Goal: Task Accomplishment & Management: Use online tool/utility

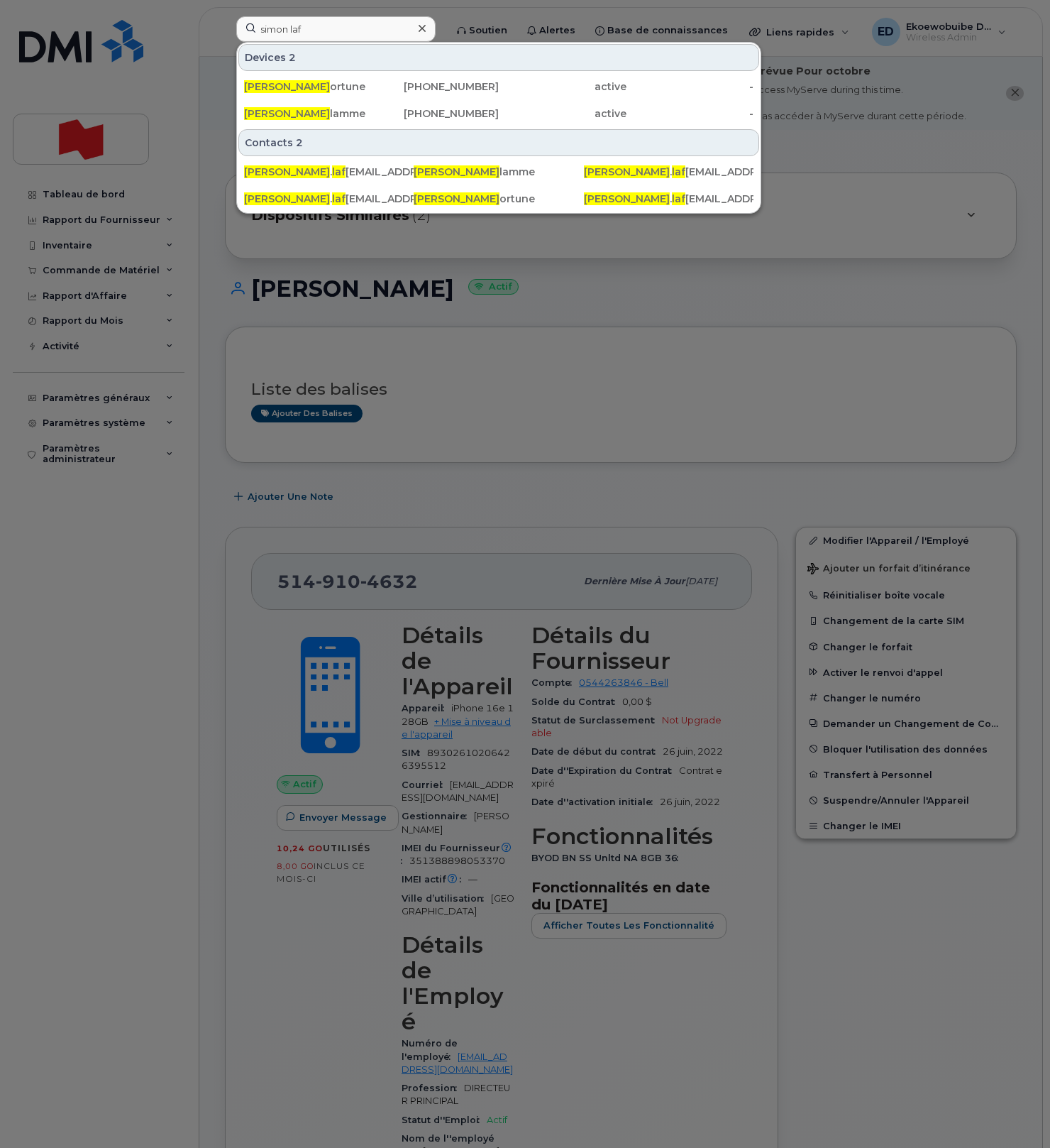
click at [317, 35] on input "simon laf" at bounding box center [336, 29] width 199 height 26
drag, startPoint x: 341, startPoint y: 30, endPoint x: 235, endPoint y: 24, distance: 106.2
click at [235, 23] on div "simon laf Devices 2 Simon Laf ortune 514-730-3230 active - Simon Laf lamme 438-…" at bounding box center [336, 32] width 222 height 31
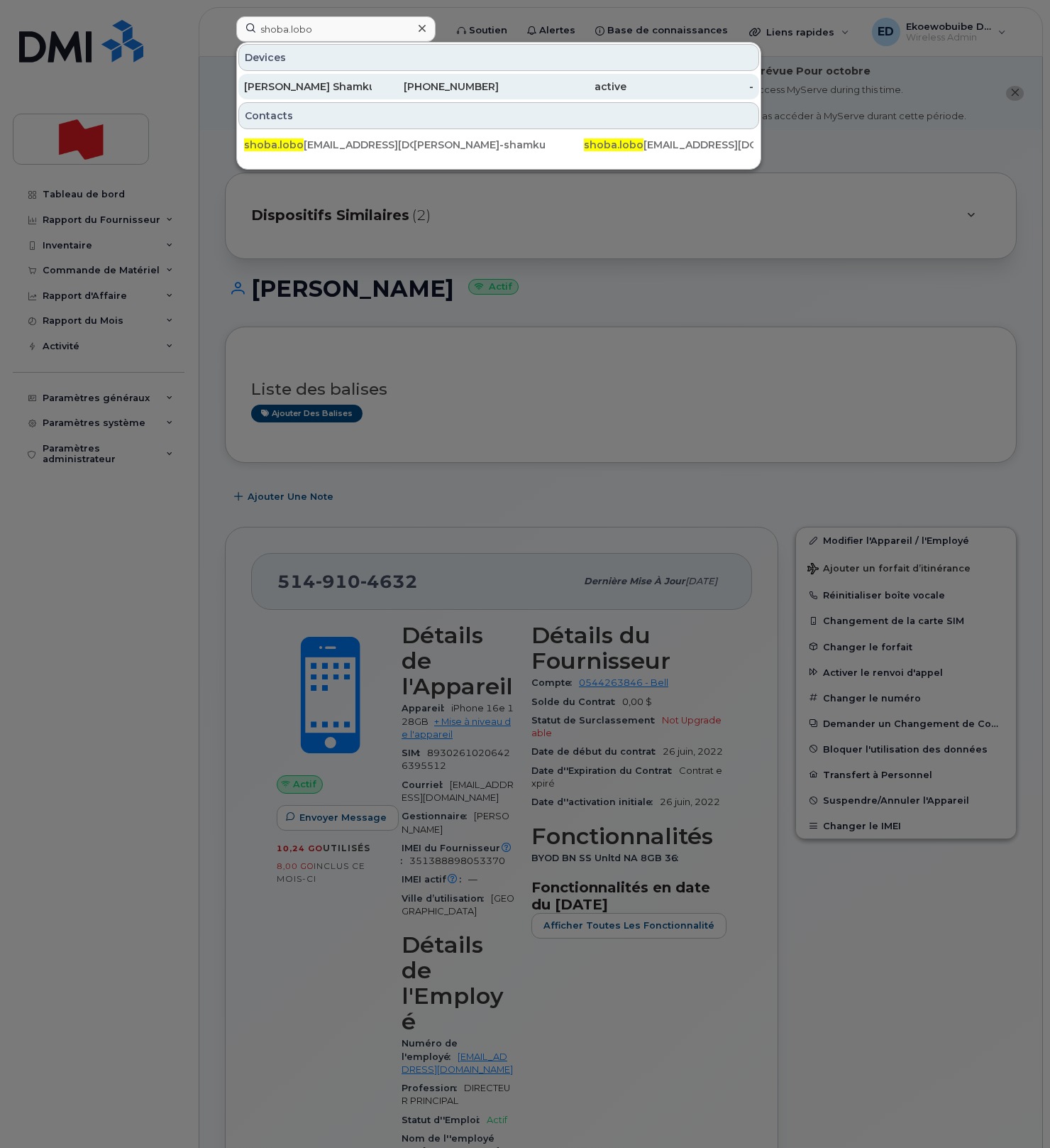
type input "shoba.lobo"
click at [295, 88] on div "Shoba Lobo Shamku" at bounding box center [308, 86] width 128 height 14
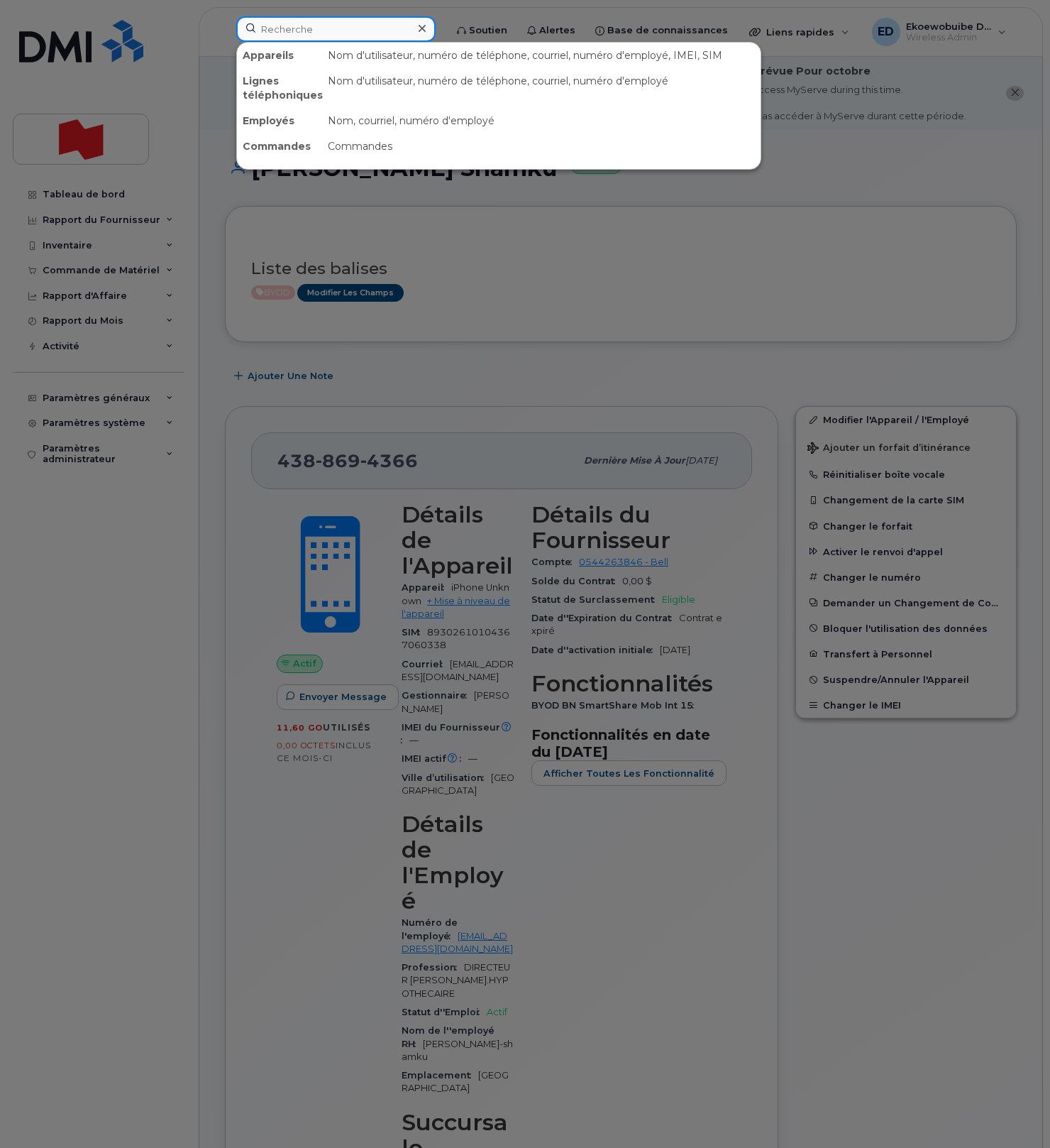
click at [343, 33] on input at bounding box center [336, 29] width 199 height 26
paste input "[PERSON_NAME][EMAIL_ADDRESS][DOMAIN_NAME]"
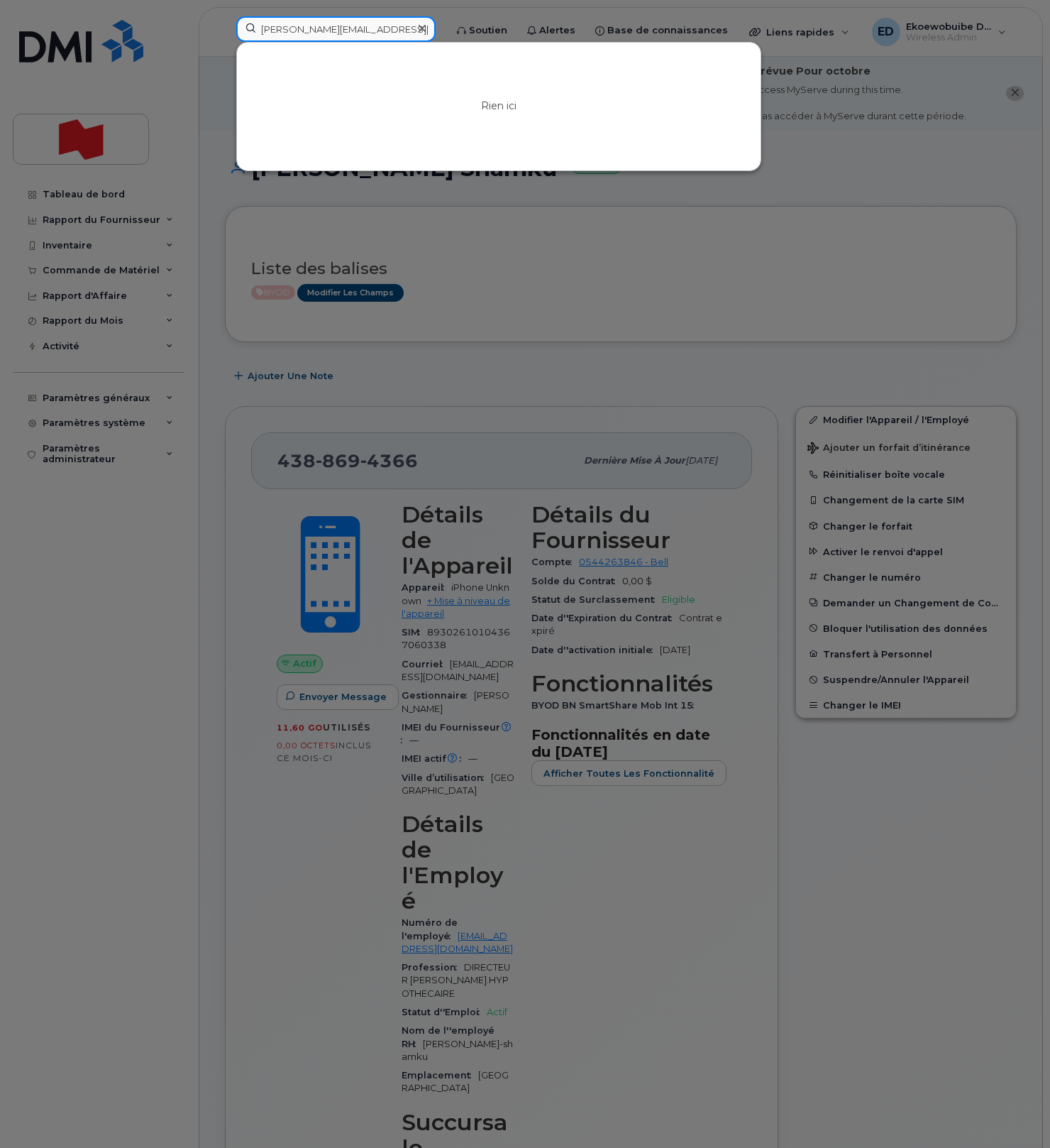
type input "[PERSON_NAME][EMAIL_ADDRESS][DOMAIN_NAME]"
click at [426, 29] on icon at bounding box center [422, 28] width 7 height 11
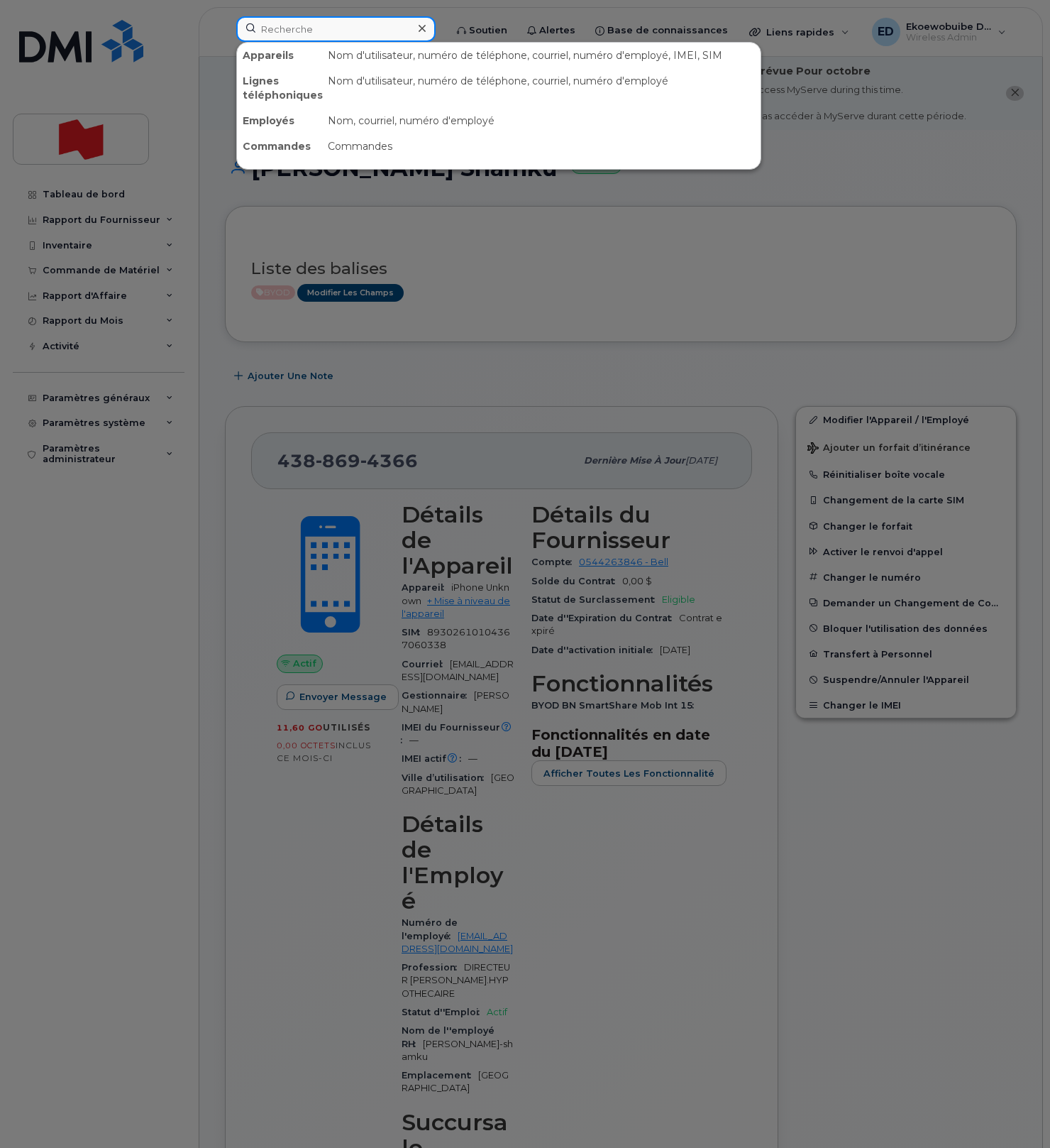
click at [402, 28] on input at bounding box center [336, 29] width 199 height 26
paste input "[PERSON_NAME][EMAIL_ADDRESS][DOMAIN_NAME]"
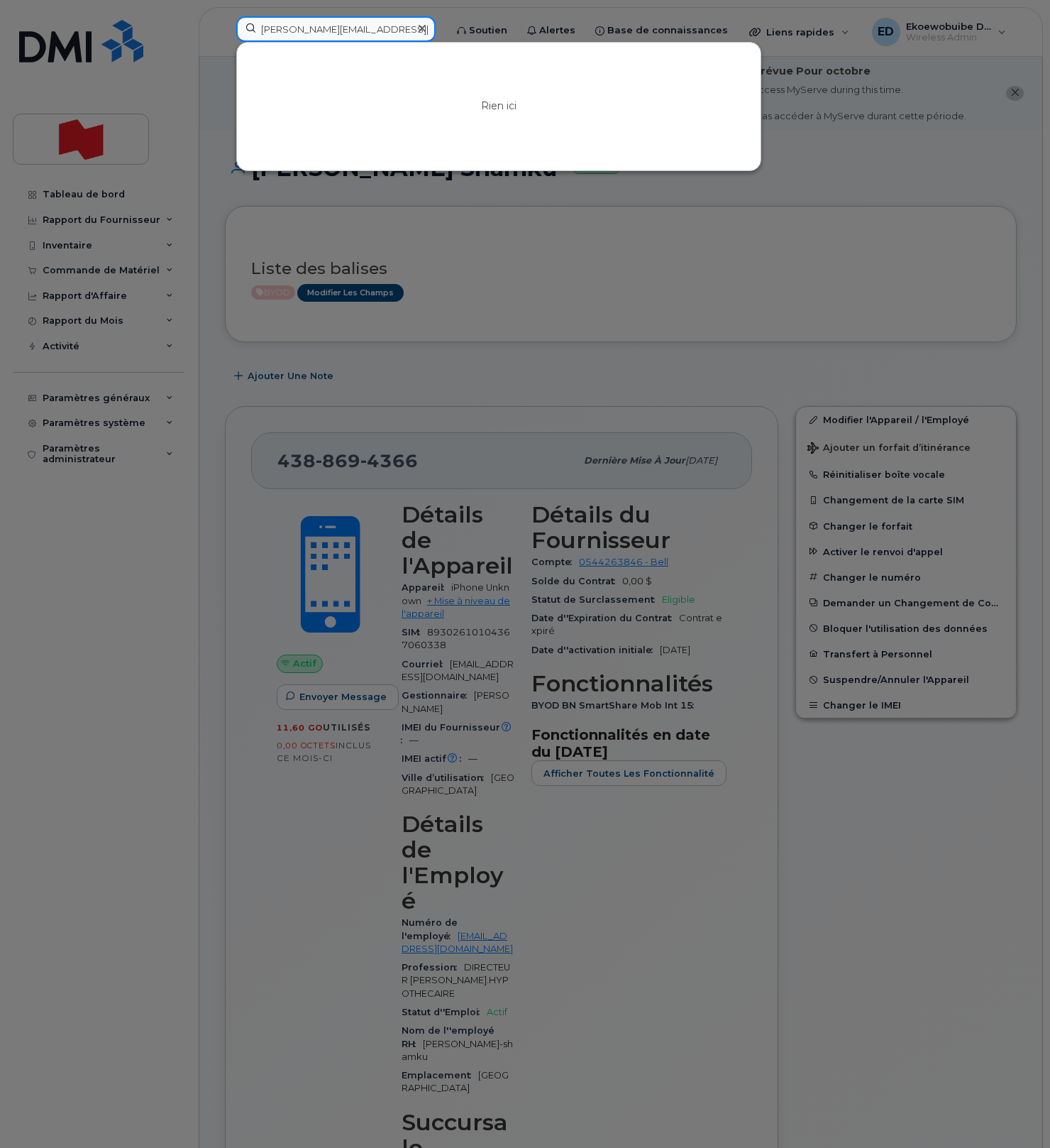
type input "[PERSON_NAME][EMAIL_ADDRESS][DOMAIN_NAME]"
click at [426, 31] on icon at bounding box center [422, 29] width 7 height 7
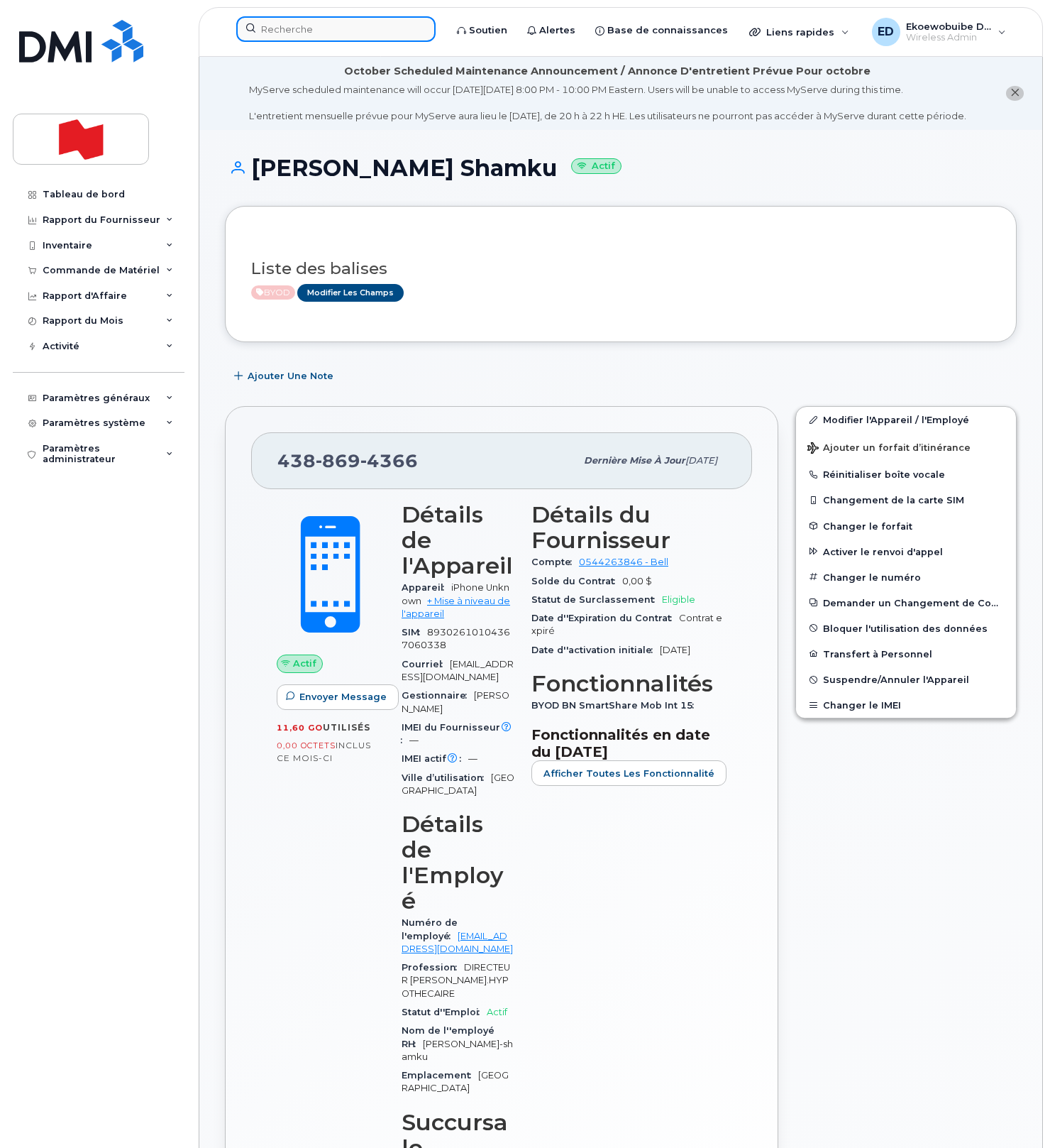
click at [401, 29] on input at bounding box center [336, 29] width 199 height 26
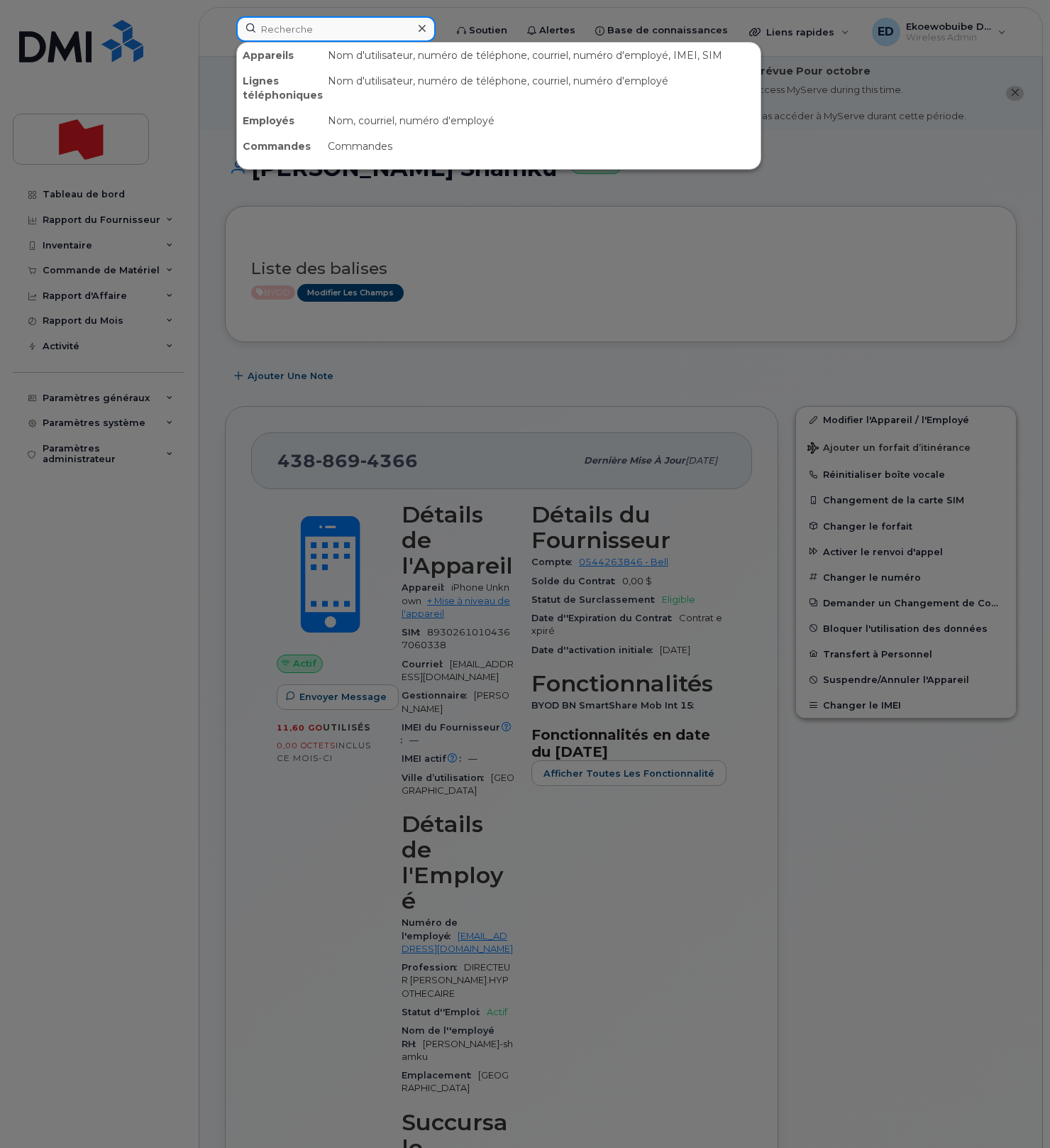
paste input "Julien Limoges"
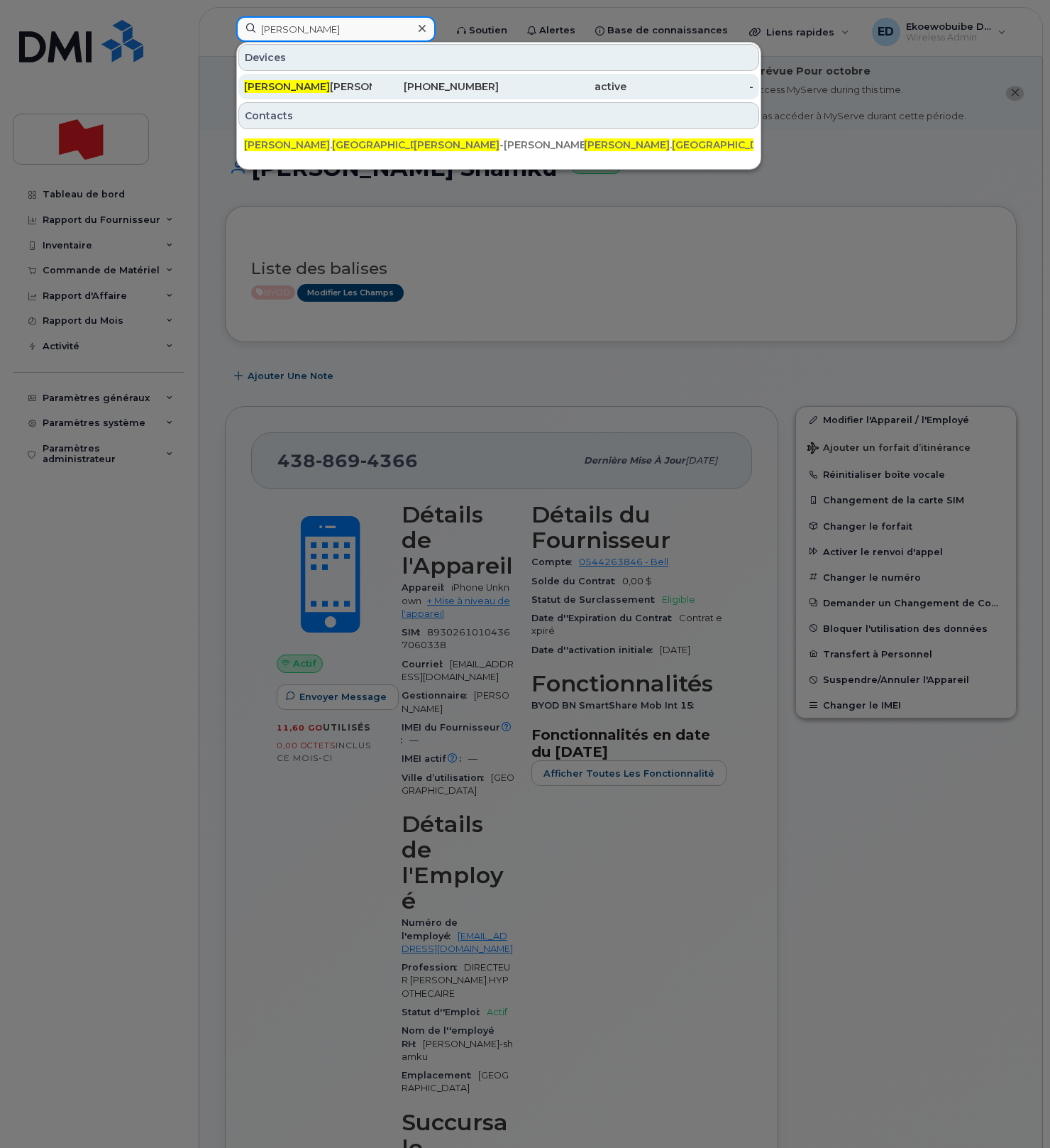
type input "Julien Limoges"
click at [348, 92] on div "Julien Limoges Daigneault" at bounding box center [308, 86] width 128 height 14
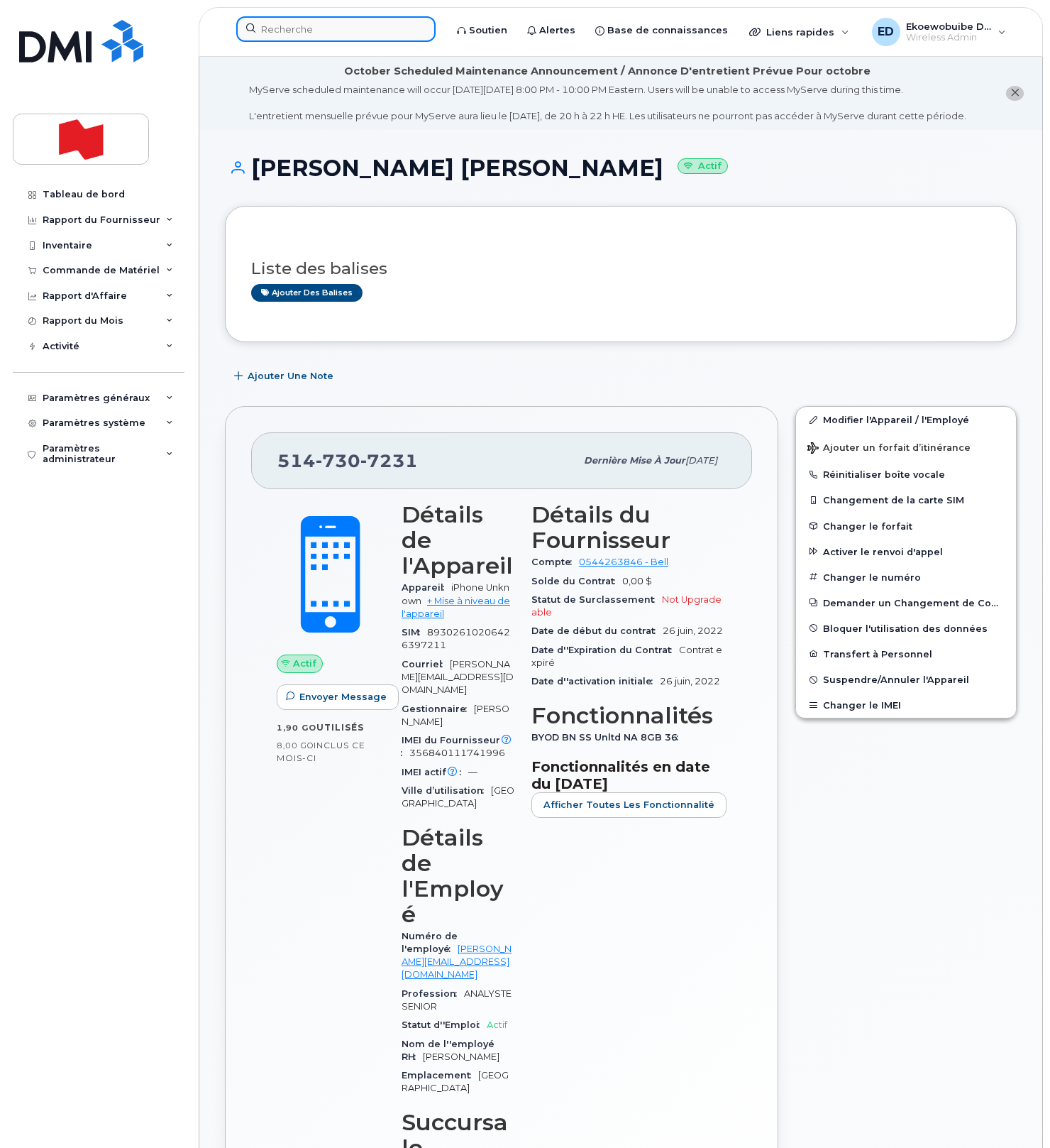
click at [351, 34] on input at bounding box center [336, 29] width 199 height 26
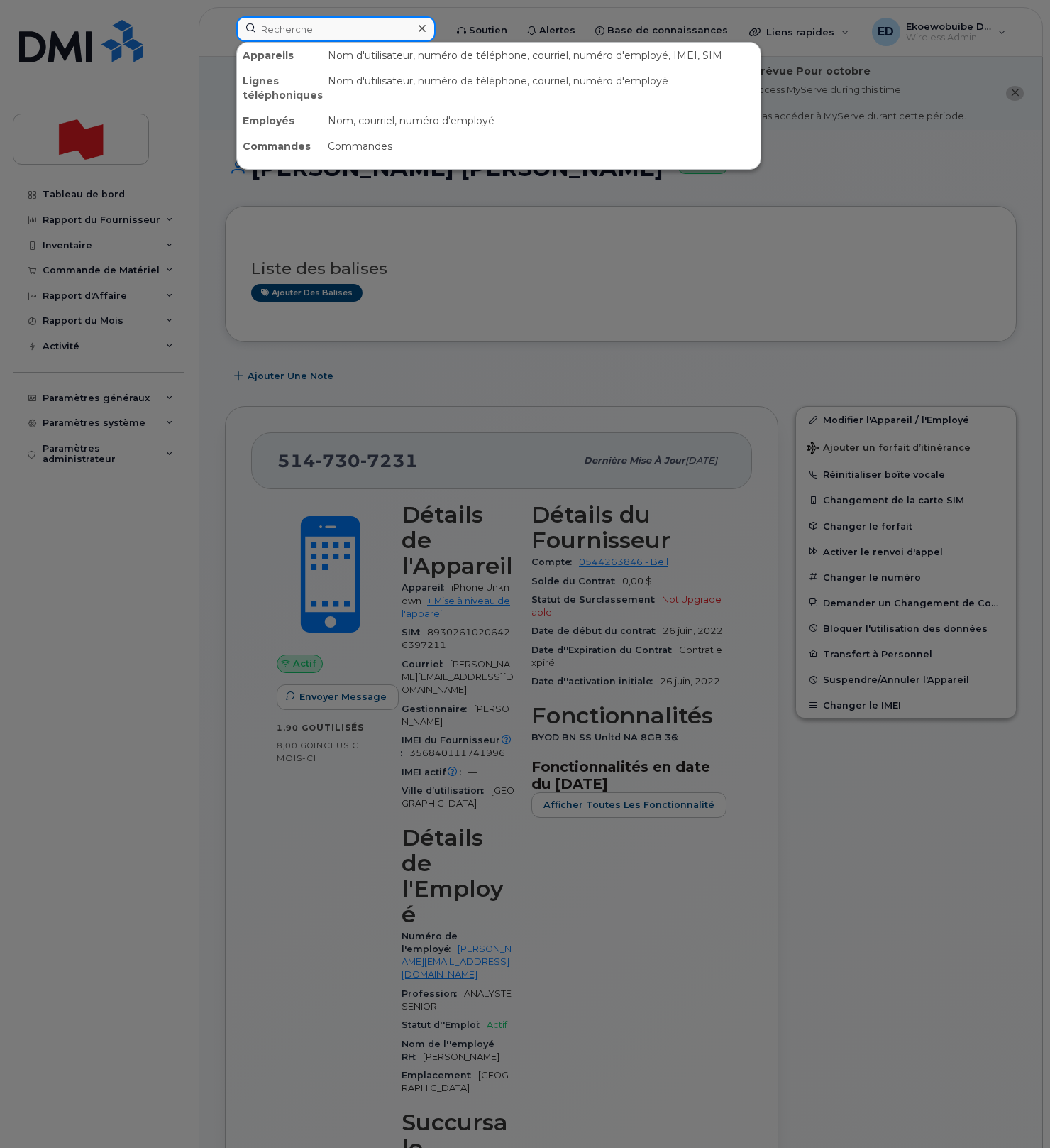
click at [351, 34] on input at bounding box center [336, 29] width 199 height 26
paste input "[PERSON_NAME]"
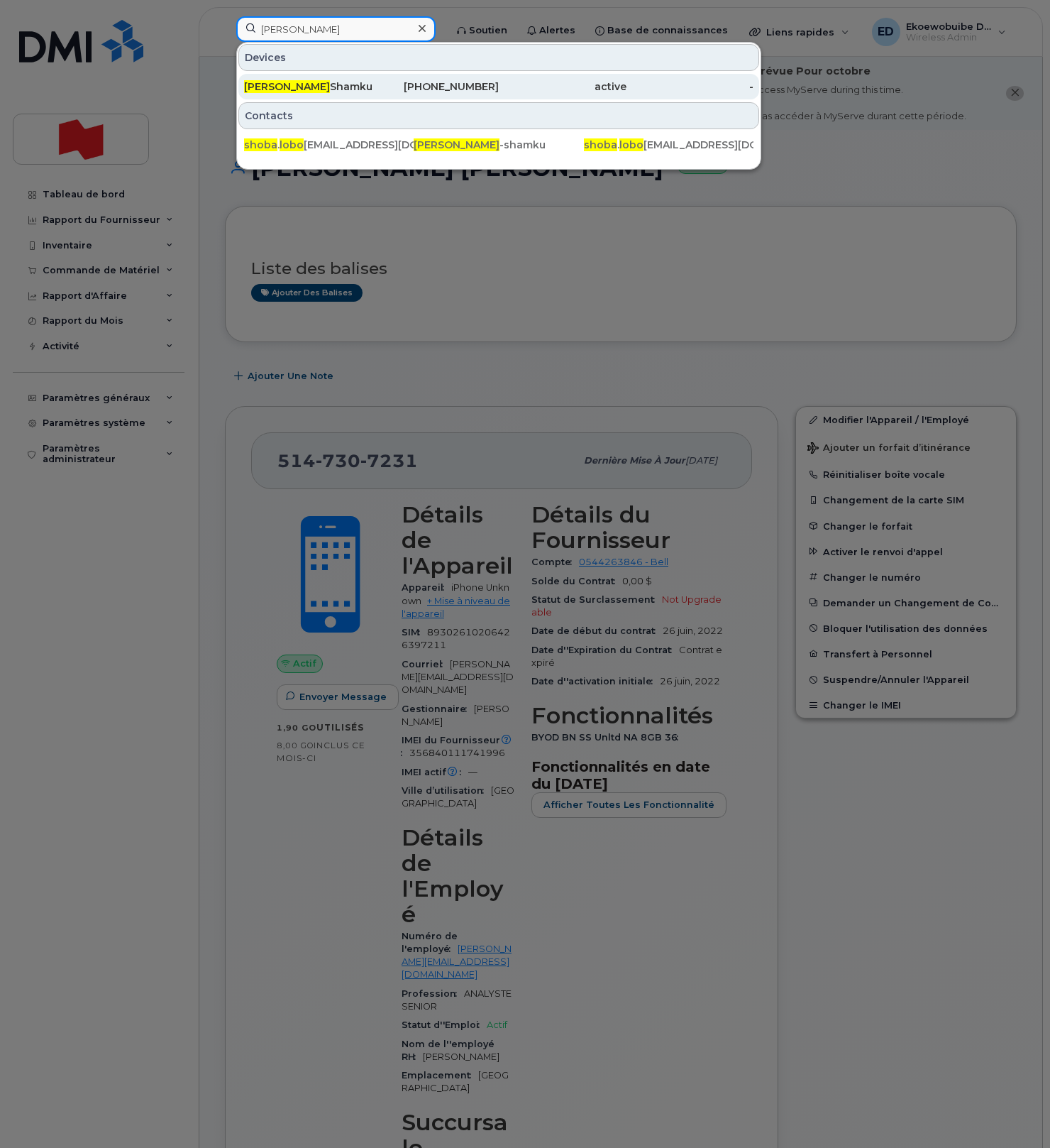
type input "[PERSON_NAME]"
click at [317, 95] on div "[PERSON_NAME] Shamku" at bounding box center [308, 86] width 128 height 26
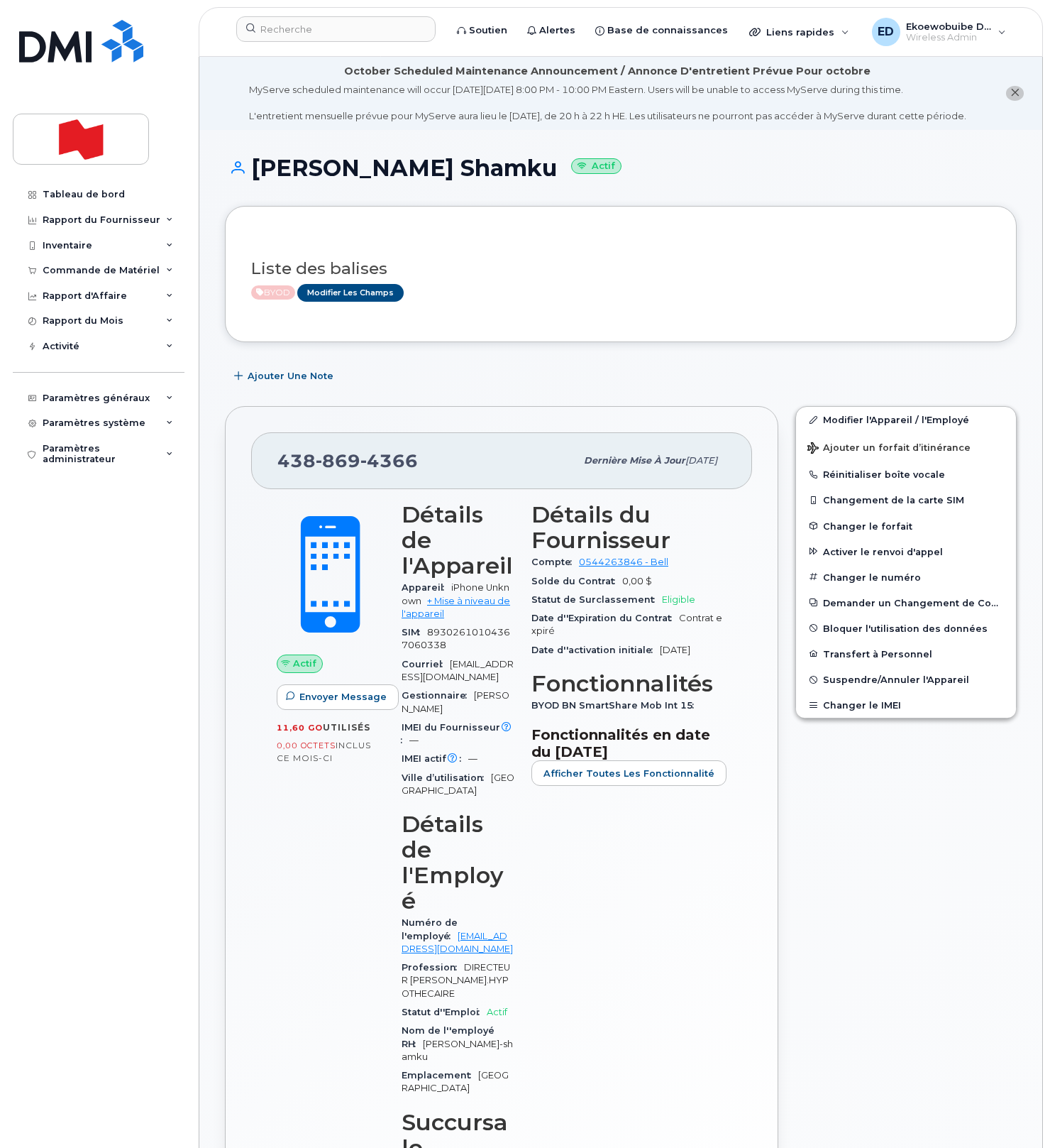
drag, startPoint x: 436, startPoint y: 477, endPoint x: 422, endPoint y: 479, distance: 14.1
click at [435, 476] on div "[PHONE_NUMBER]" at bounding box center [426, 460] width 298 height 30
drag, startPoint x: 433, startPoint y: 478, endPoint x: 281, endPoint y: 473, distance: 152.1
click at [281, 473] on div "[PHONE_NUMBER]" at bounding box center [426, 460] width 298 height 30
copy span "[PHONE_NUMBER]"
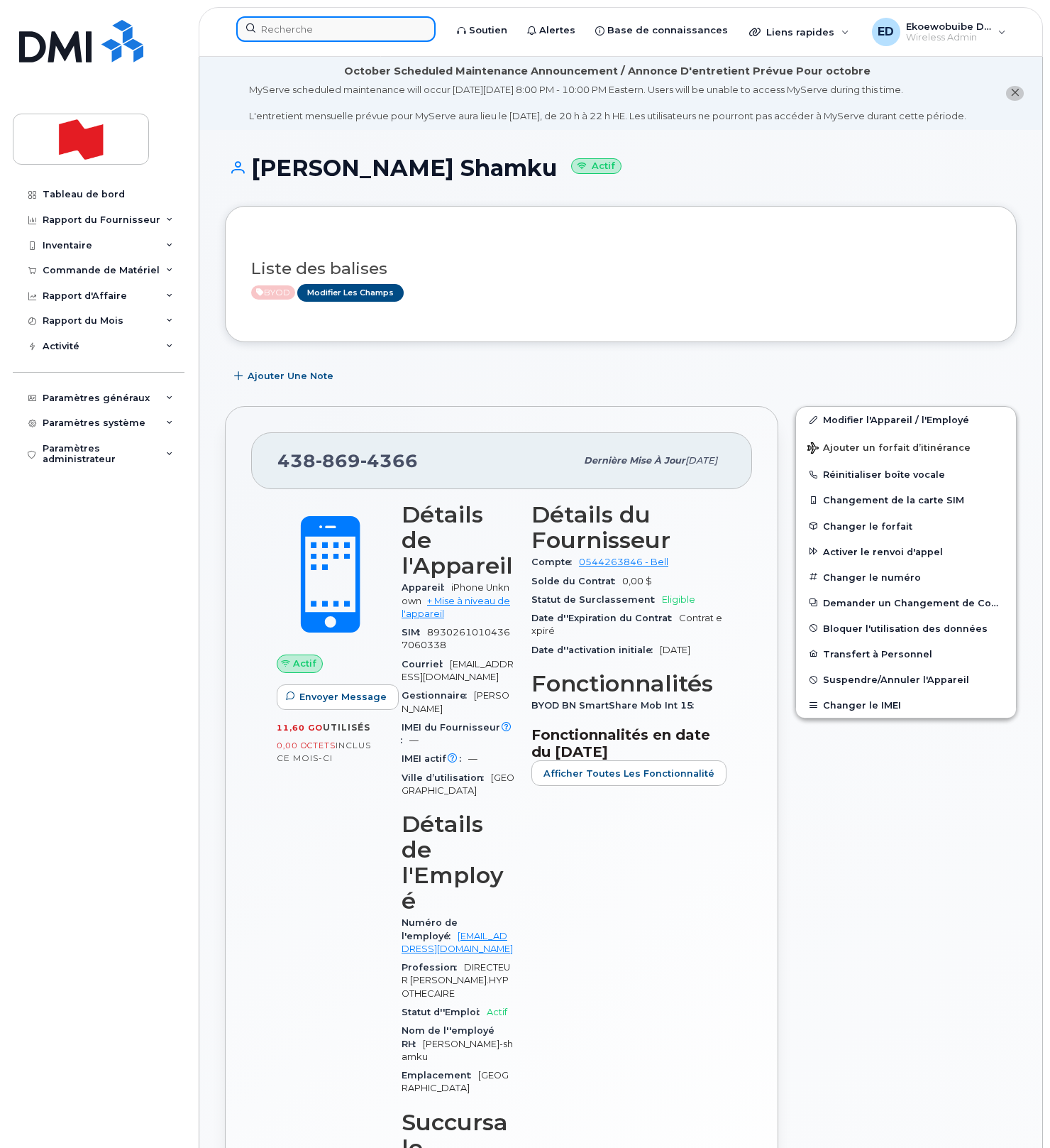
click at [337, 27] on input at bounding box center [336, 29] width 199 height 26
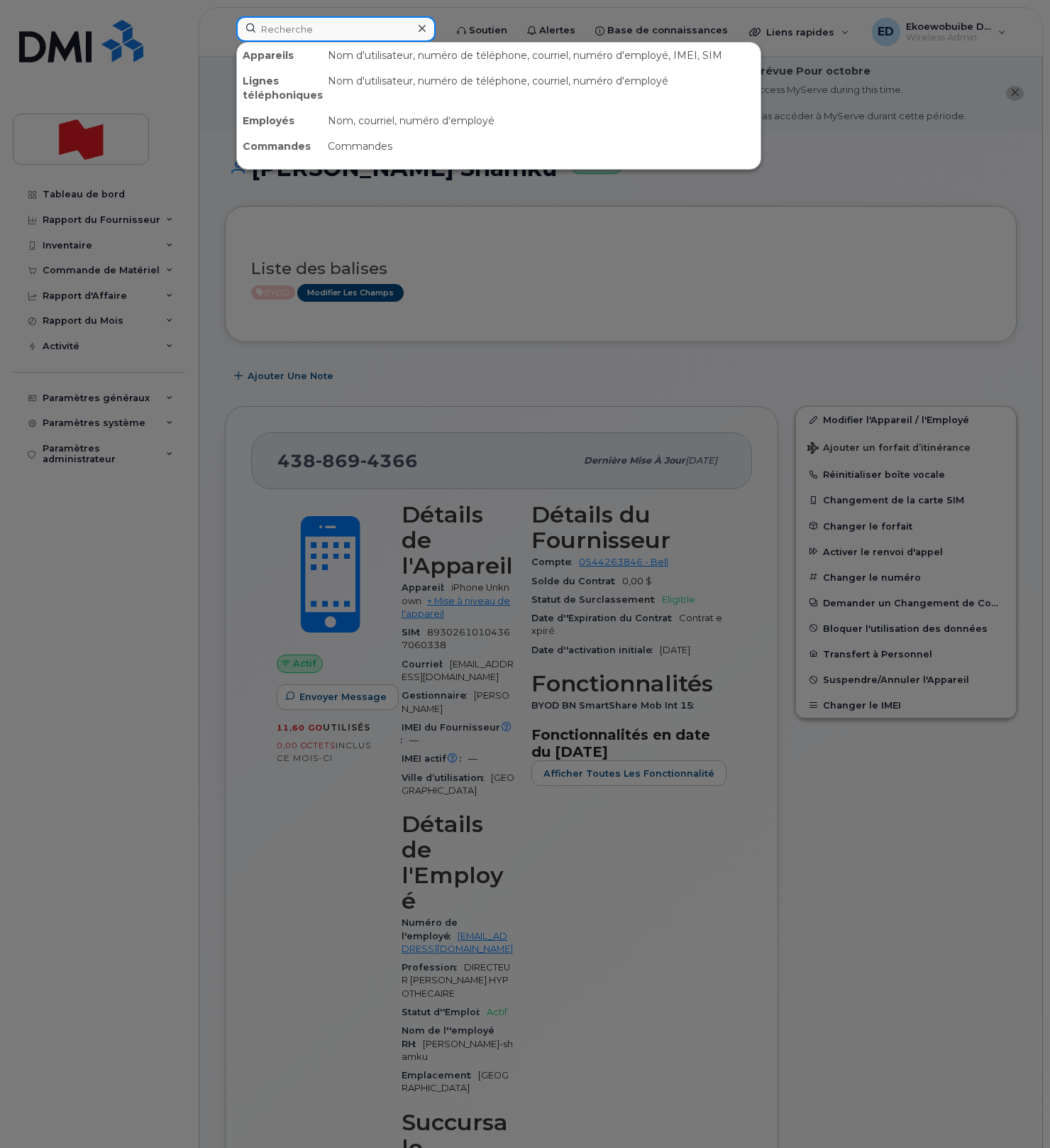
paste input "[PERSON_NAME]"
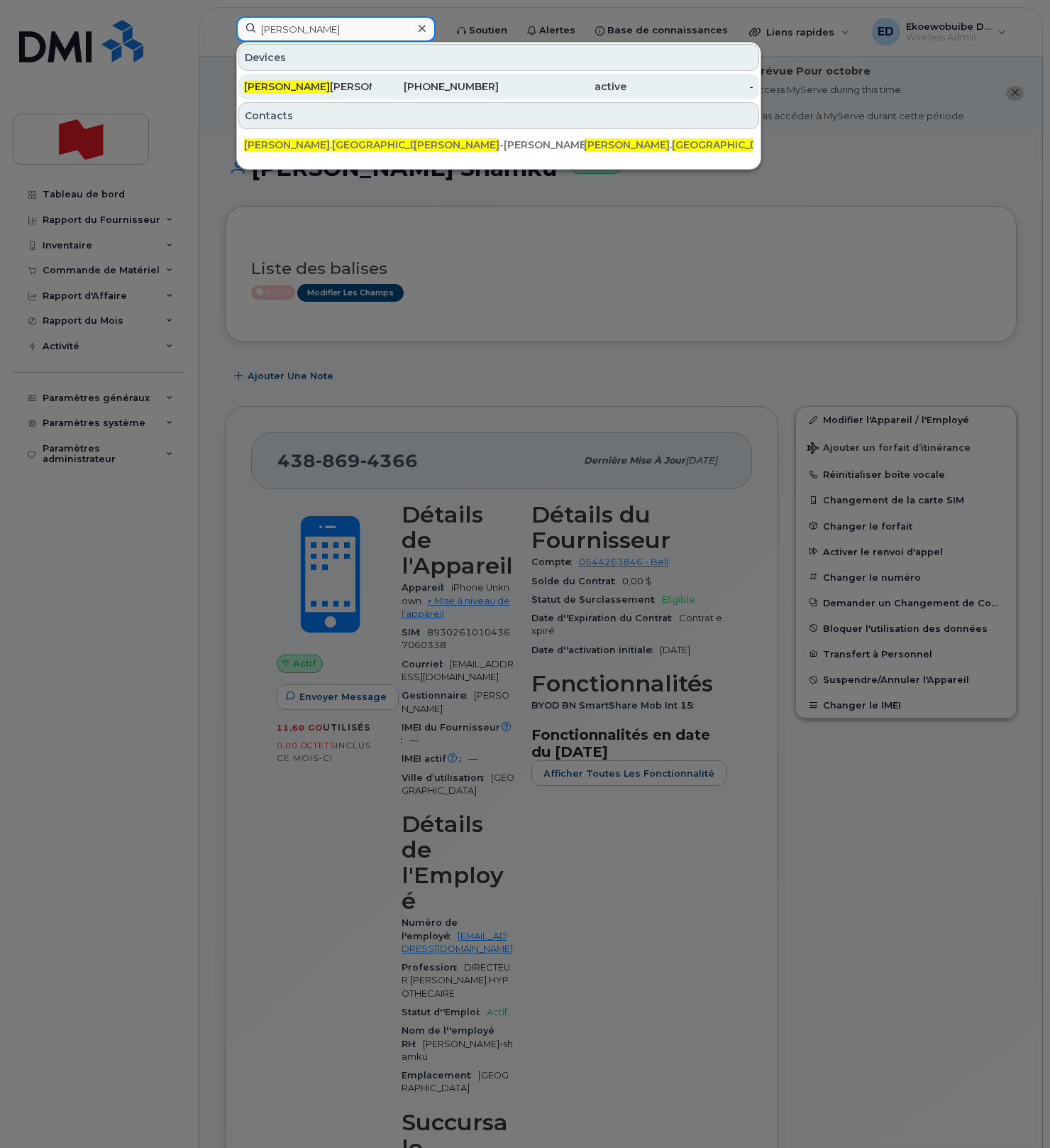
type input "[PERSON_NAME]"
click at [323, 90] on div "[PERSON_NAME] [PERSON_NAME]" at bounding box center [308, 86] width 128 height 14
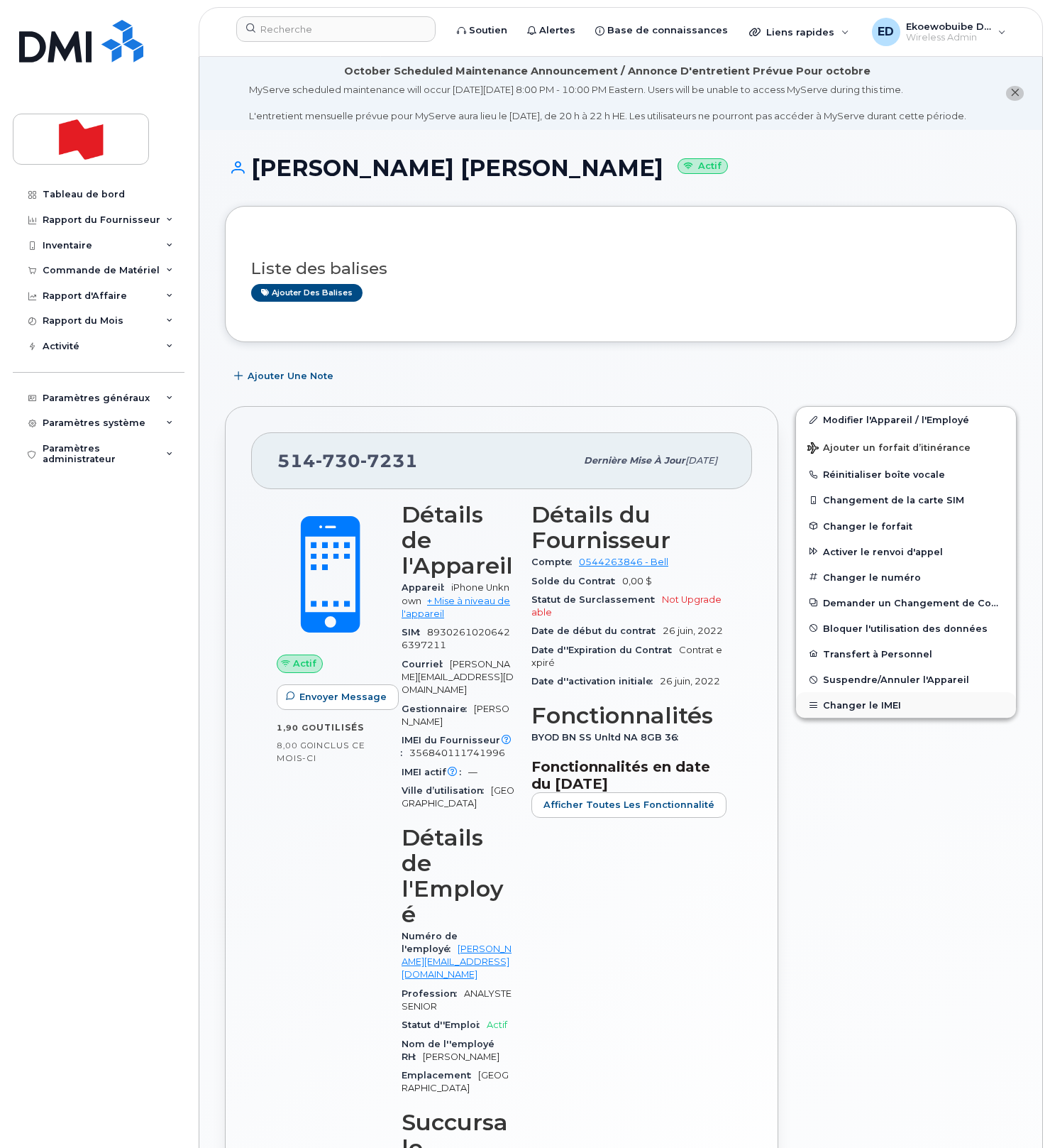
click at [859, 718] on button "Changer le IMEI" at bounding box center [906, 705] width 220 height 26
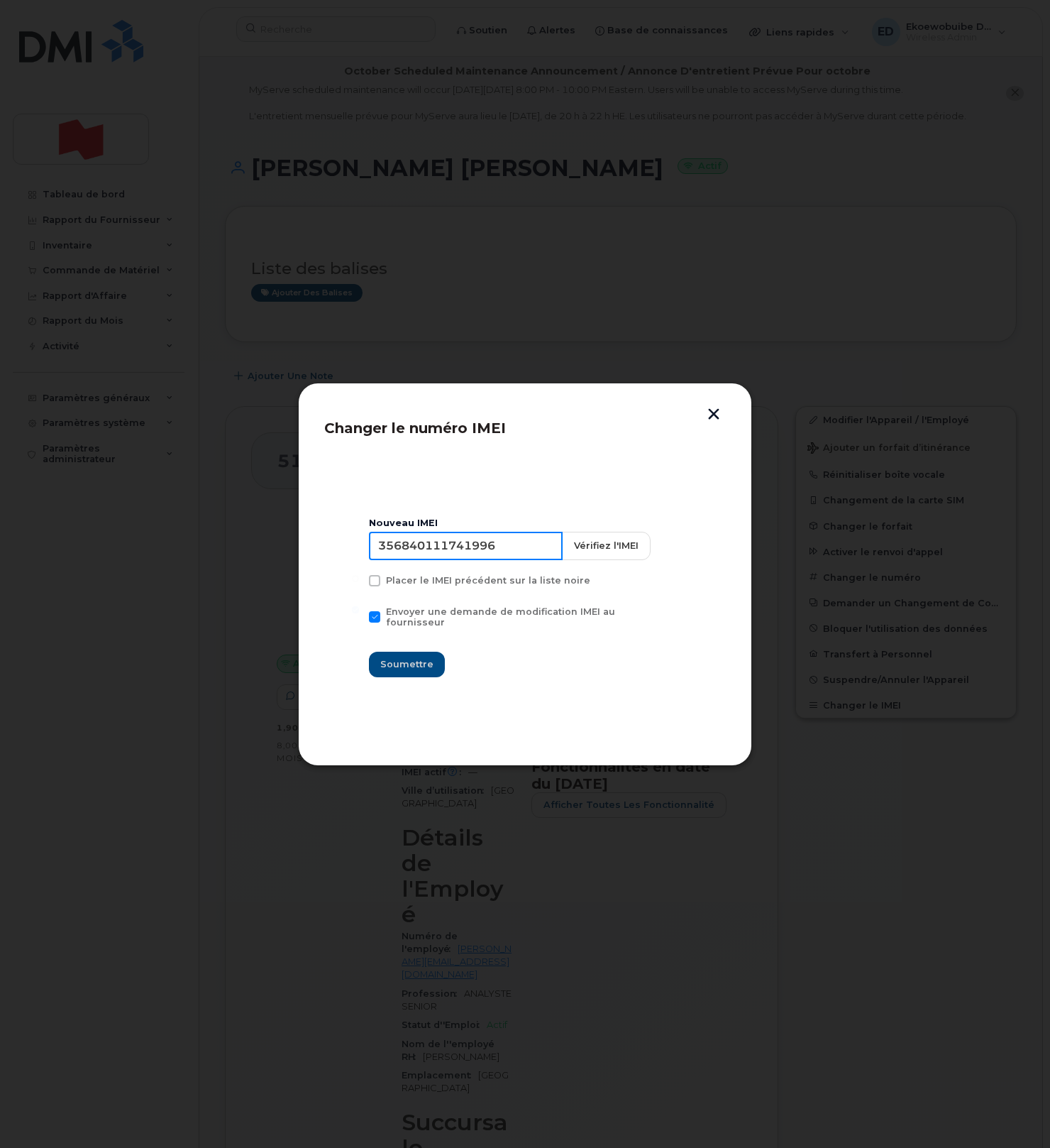
click at [473, 556] on input "356840111741996" at bounding box center [465, 546] width 193 height 29
click at [428, 553] on input "356840111741996" at bounding box center [465, 546] width 193 height 29
type input "354216330990999"
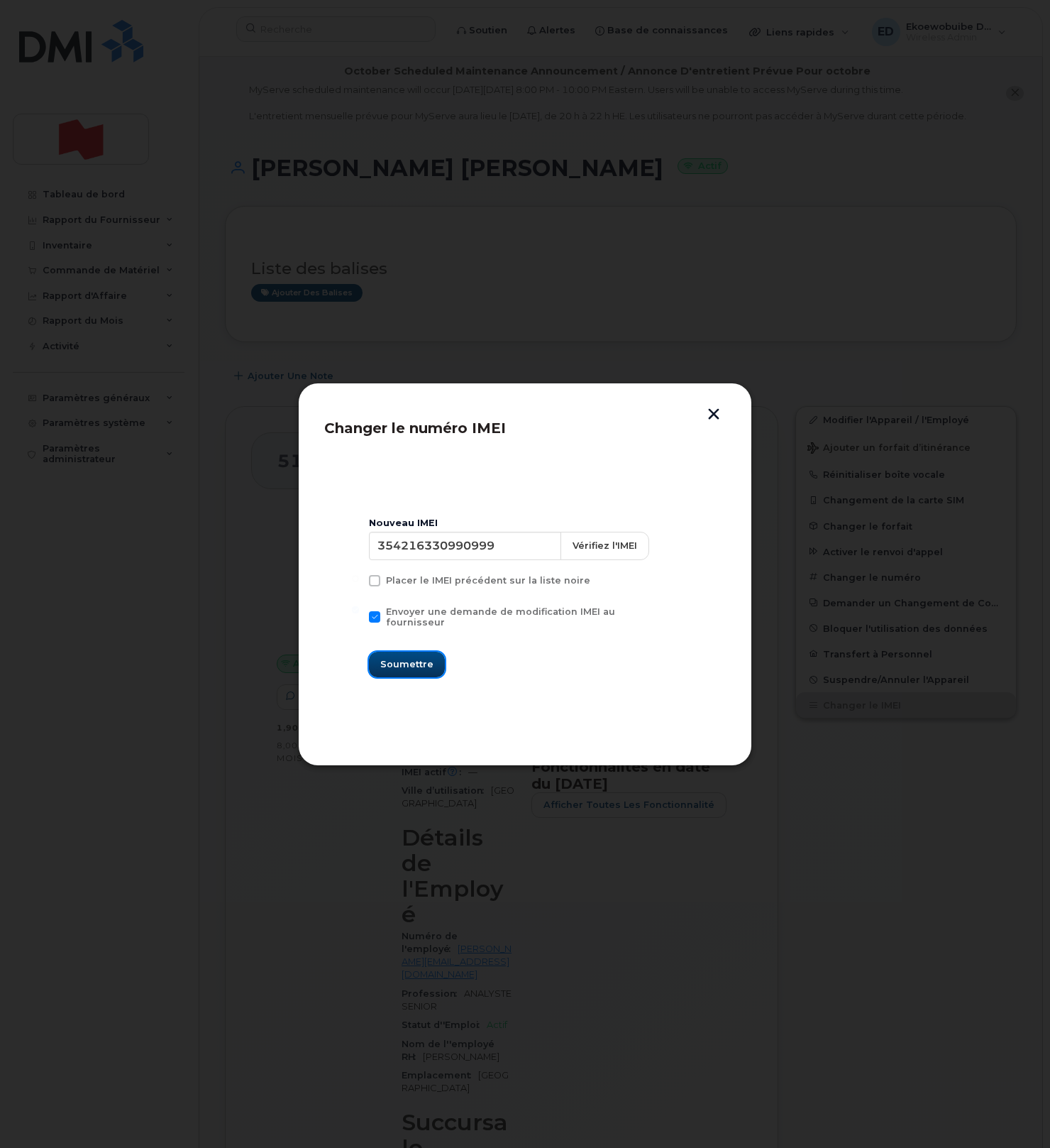
click at [413, 659] on span "Soumettre" at bounding box center [408, 664] width 54 height 14
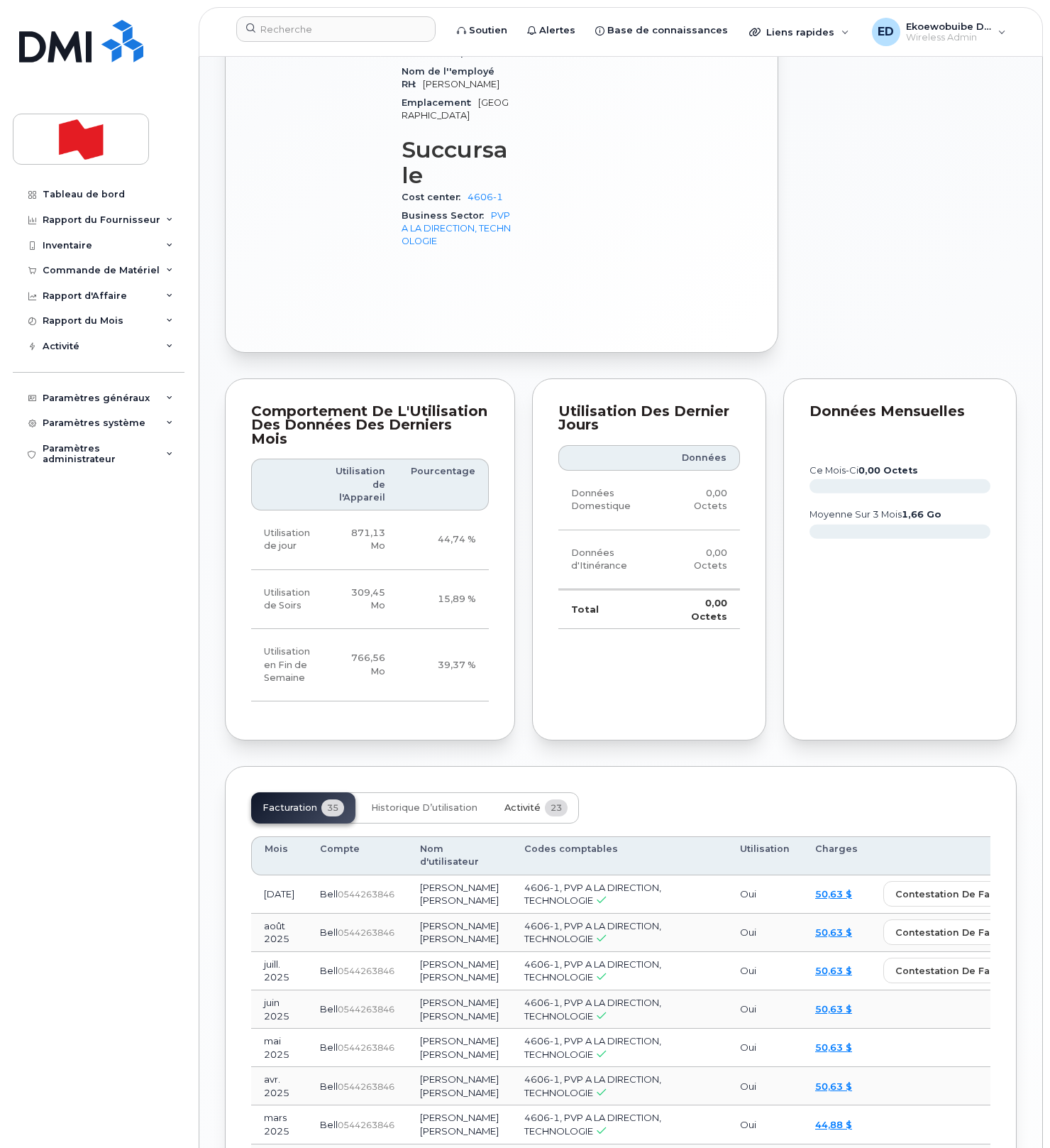
click at [516, 792] on button "Activité 23" at bounding box center [535, 808] width 85 height 31
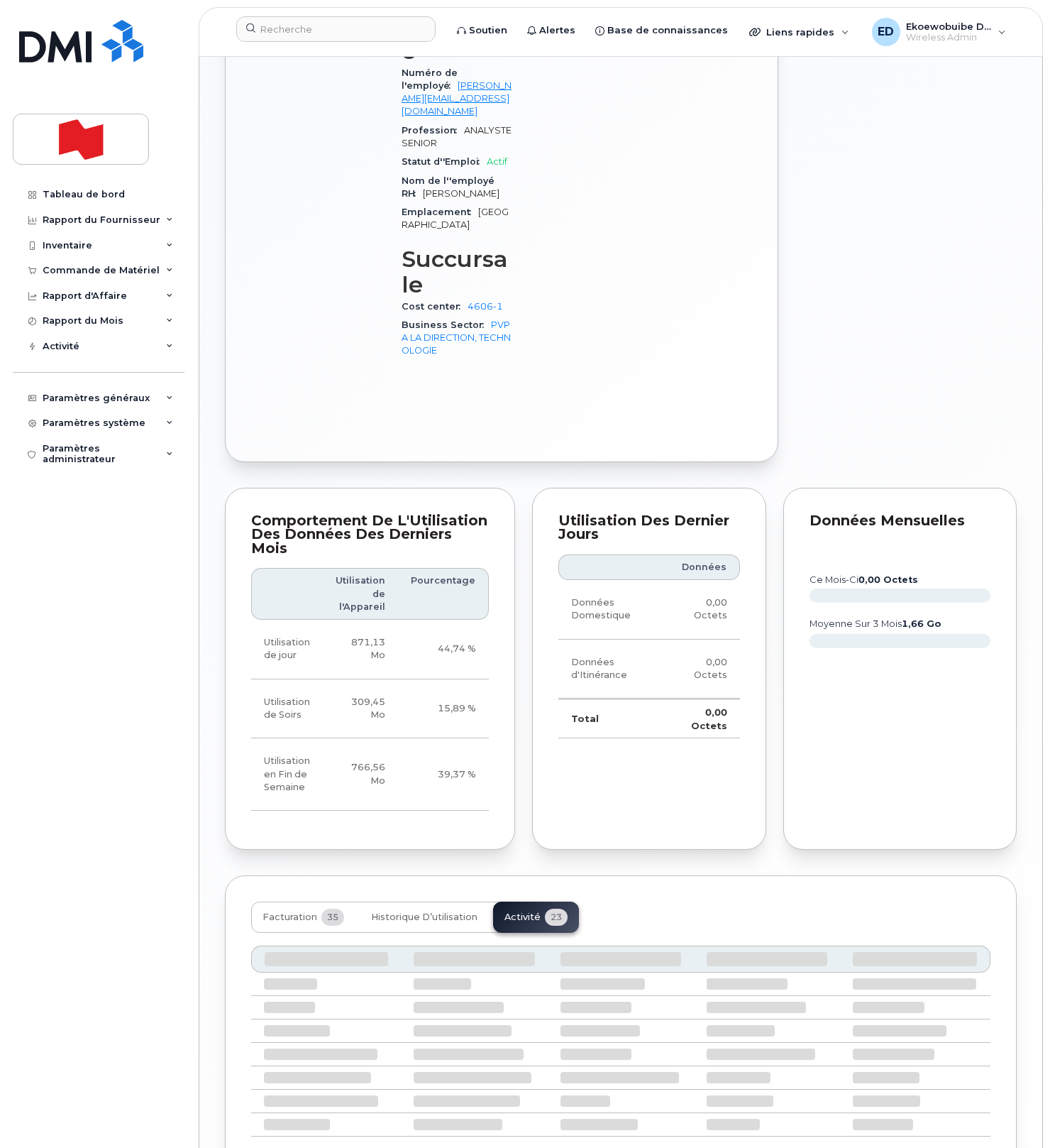
click at [516, 713] on div "Comportement de l'Utilisation des Données des Derniers Mois Utilisation de l'Ap…" at bounding box center [370, 669] width 307 height 379
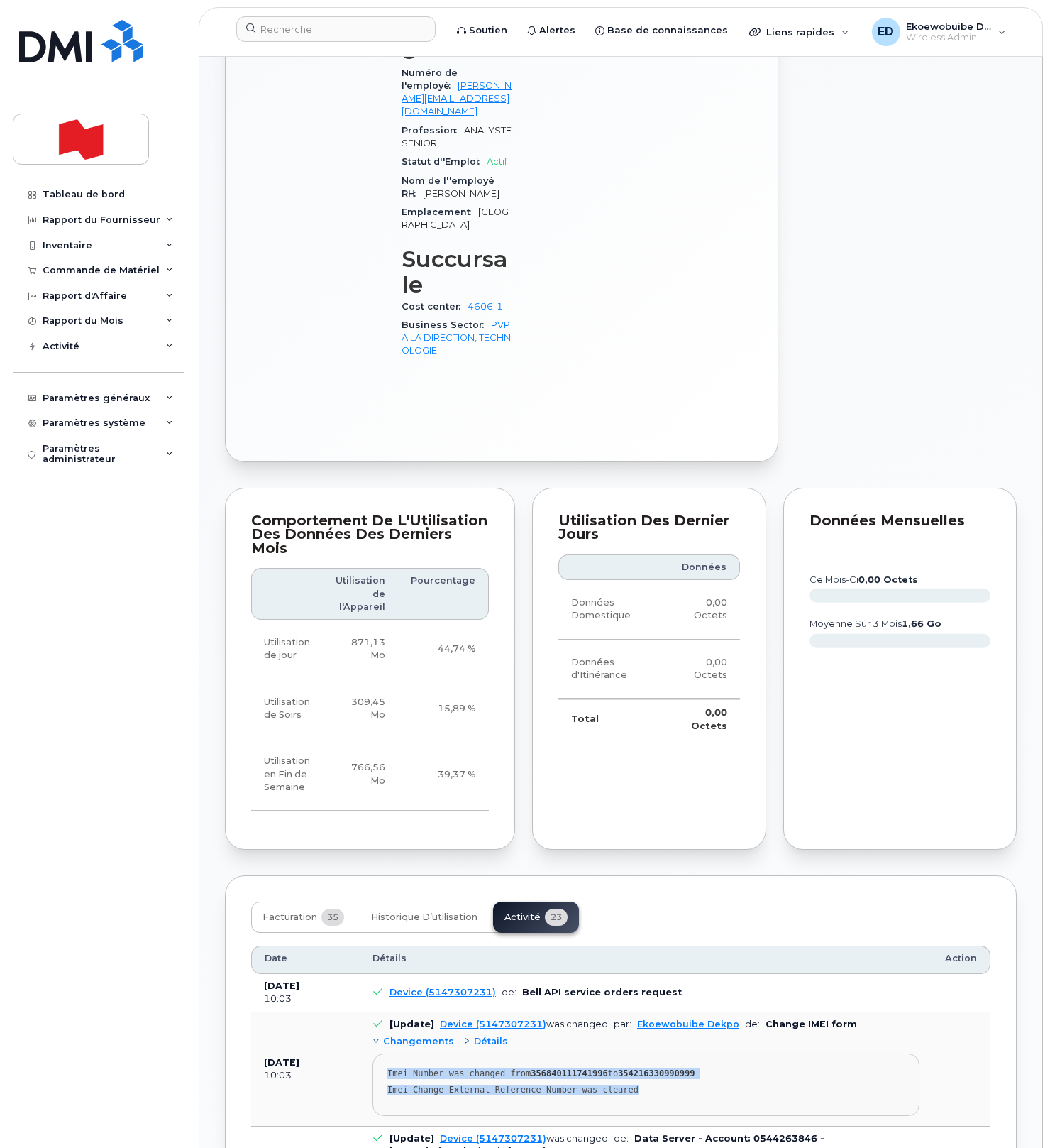
drag, startPoint x: 661, startPoint y: 997, endPoint x: 379, endPoint y: 971, distance: 283.2
click at [381, 1054] on pre "Imei Number was changed from 356840111741996 to 354216330990999 Imei Change Ext…" at bounding box center [646, 1085] width 547 height 62
copy pre "Imei Number was changed from 356840111741996 to 354216330990999 Imei Change Ext…"
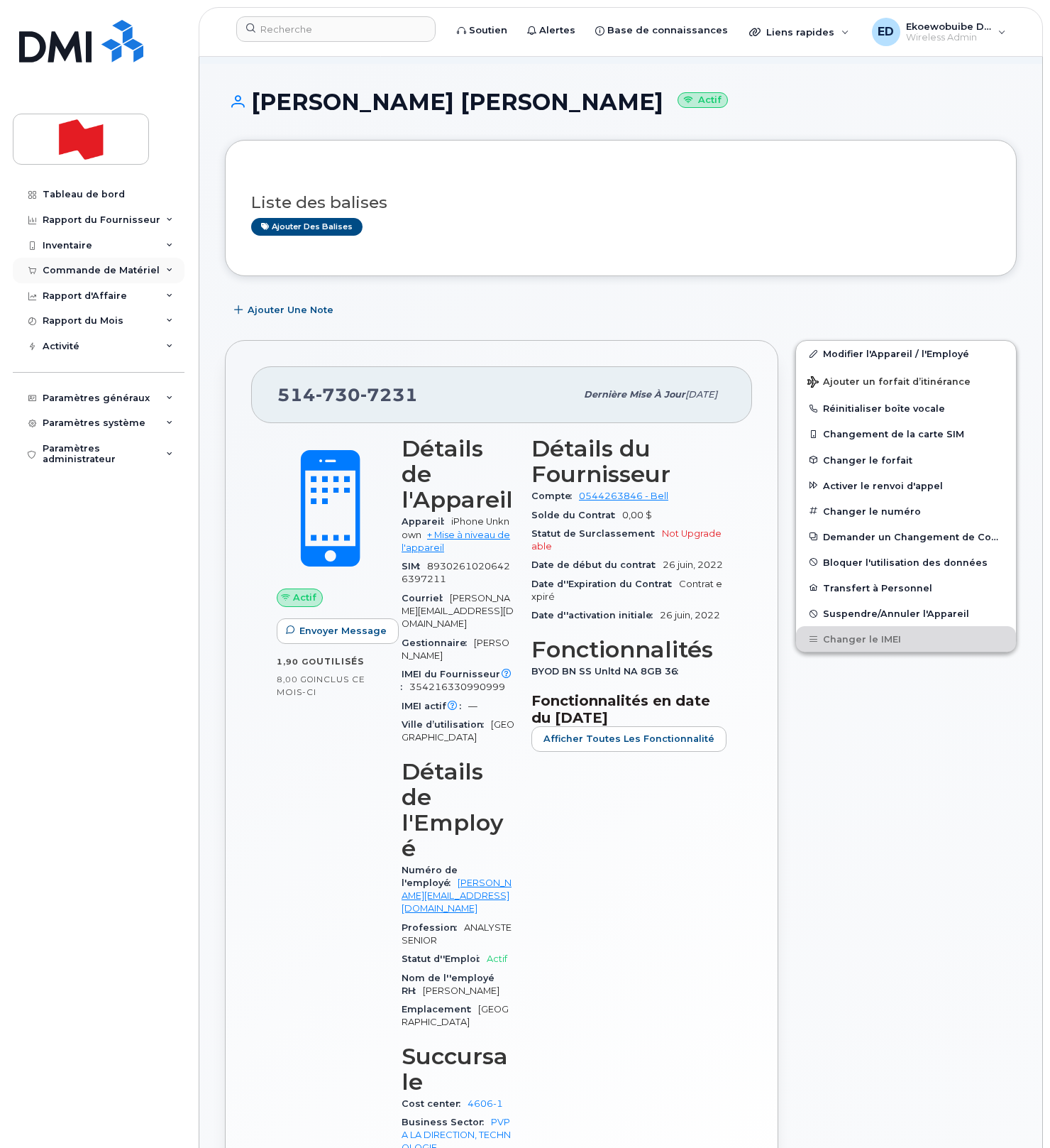
scroll to position [0, 0]
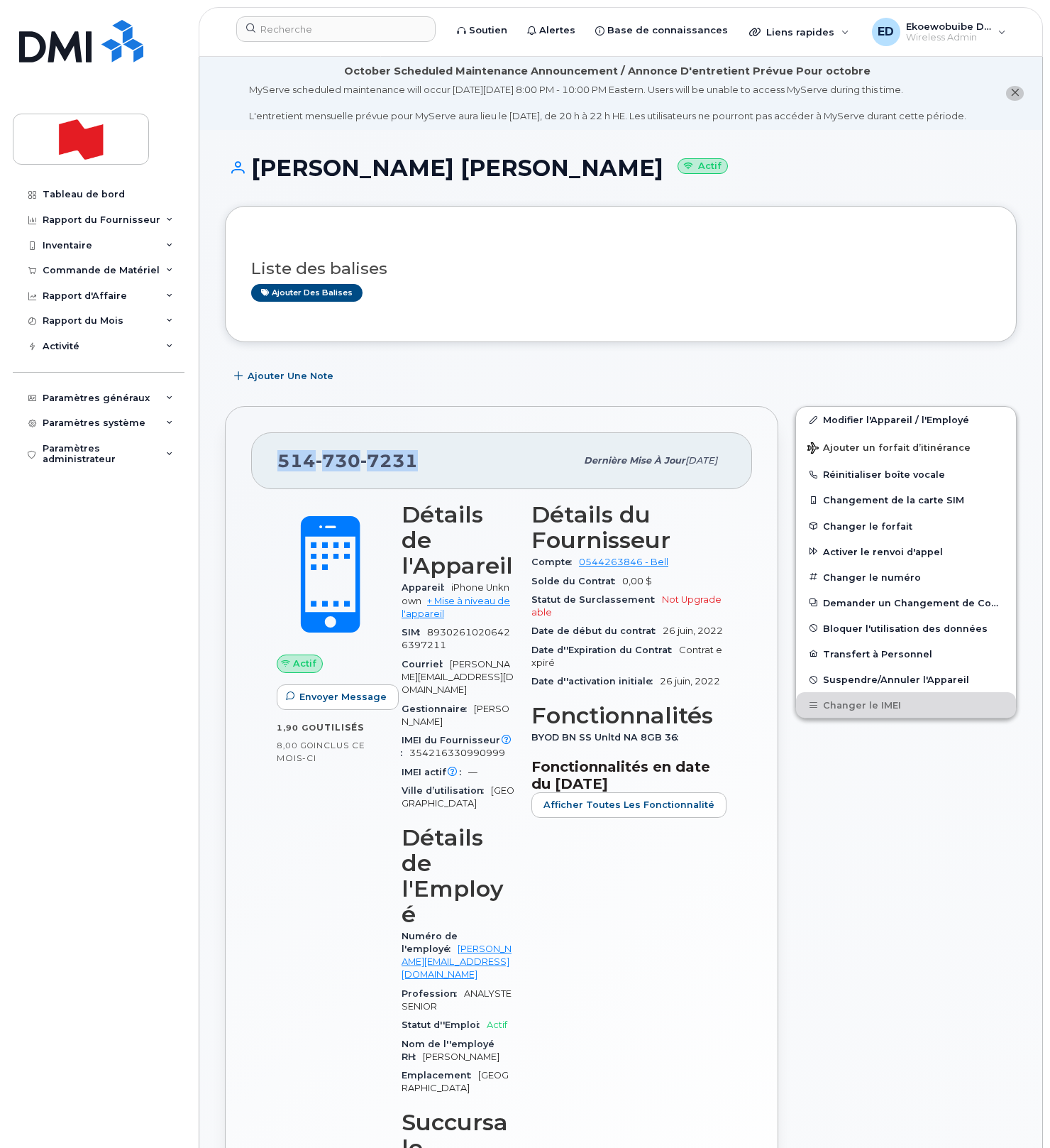
drag, startPoint x: 423, startPoint y: 475, endPoint x: 281, endPoint y: 473, distance: 142.0
click at [281, 473] on div "514 730 7231" at bounding box center [426, 460] width 298 height 30
copy span "514 730 7231"
